Goal: Transaction & Acquisition: Purchase product/service

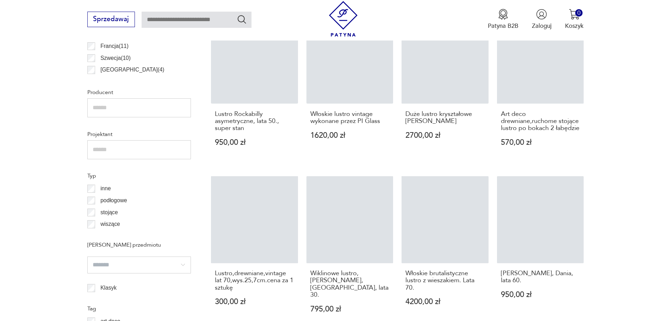
scroll to position [199, 0]
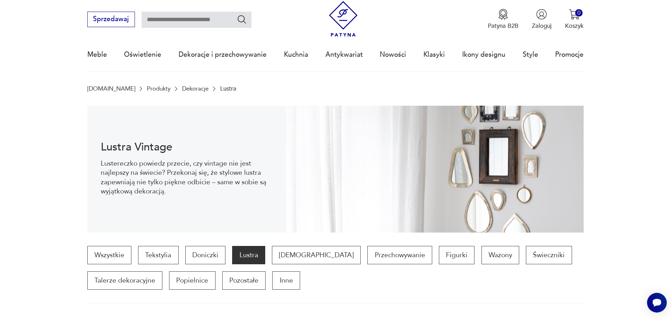
scroll to position [269, 0]
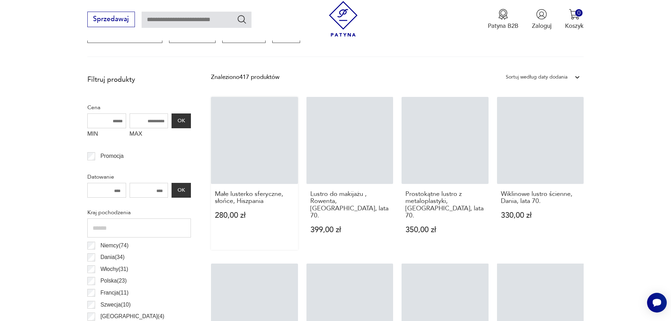
click at [271, 188] on div "Małe lusterko sferyczne, słońce, Hiszpania 280,00 zł" at bounding box center [254, 210] width 87 height 52
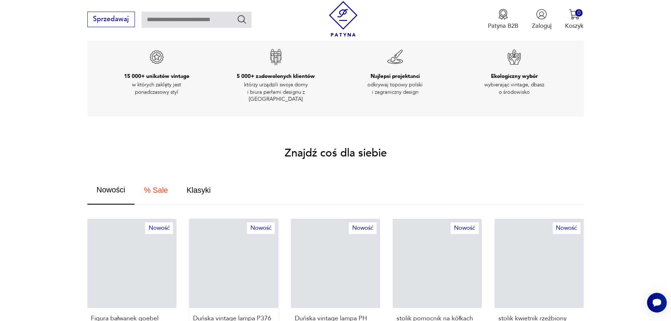
scroll to position [493, 0]
